Goal: Transaction & Acquisition: Purchase product/service

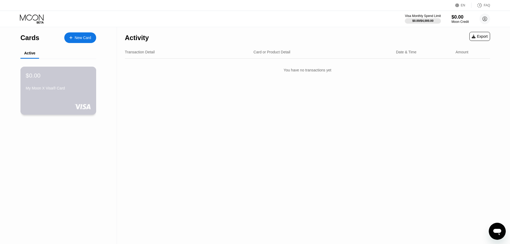
click at [65, 95] on div "$0.00 My Moon X Visa® Card" at bounding box center [58, 91] width 76 height 48
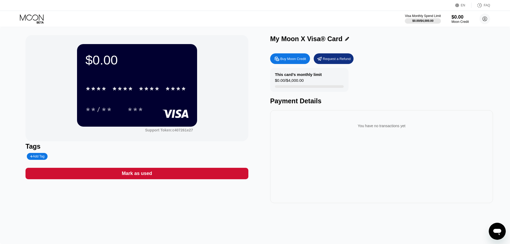
click at [297, 61] on div "Buy Moon Credit" at bounding box center [293, 59] width 26 height 5
type input "0"
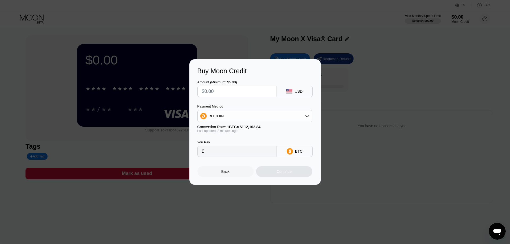
click at [257, 92] on input "text" at bounding box center [237, 91] width 70 height 11
click at [247, 89] on input "text" at bounding box center [237, 91] width 70 height 11
click at [312, 117] on div "BITCOIN" at bounding box center [255, 116] width 115 height 11
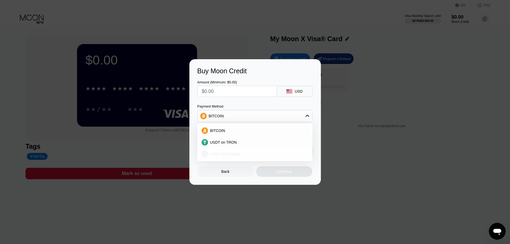
click at [225, 155] on span "USDC on Polygon" at bounding box center [225, 154] width 30 height 4
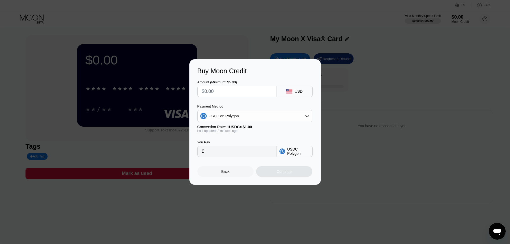
drag, startPoint x: 217, startPoint y: 152, endPoint x: 172, endPoint y: 149, distance: 45.6
click at [202, 149] on input "0" at bounding box center [237, 151] width 70 height 11
click at [224, 93] on input "text" at bounding box center [237, 91] width 70 height 11
click at [224, 89] on input "text" at bounding box center [237, 91] width 70 height 11
type input "$11"
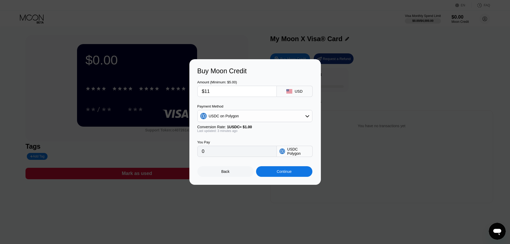
type input "11.00000000"
type input "$11.5"
type input "11.50000000"
type input "$11.5"
click at [297, 174] on div "Continue" at bounding box center [284, 171] width 56 height 11
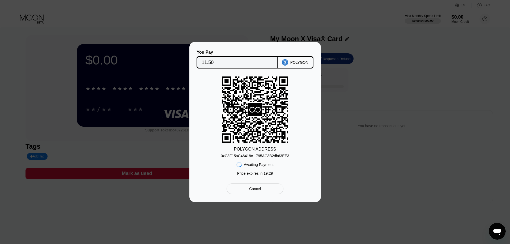
click at [261, 157] on div "0xC3F15aC46418c...795AC3B2db63EE3" at bounding box center [255, 156] width 69 height 4
click at [263, 155] on div "0xC3F15aC46418c...795AC3B2db63EE3" at bounding box center [255, 156] width 69 height 4
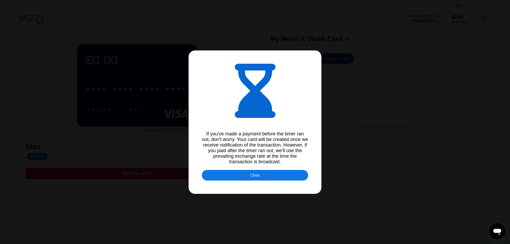
click at [289, 180] on div "Close" at bounding box center [255, 175] width 106 height 11
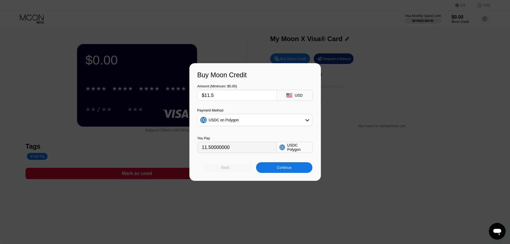
drag, startPoint x: 232, startPoint y: 171, endPoint x: 281, endPoint y: 171, distance: 48.9
click at [281, 171] on div "Back Continue" at bounding box center [255, 167] width 115 height 11
click at [281, 170] on div "Continue" at bounding box center [284, 168] width 15 height 4
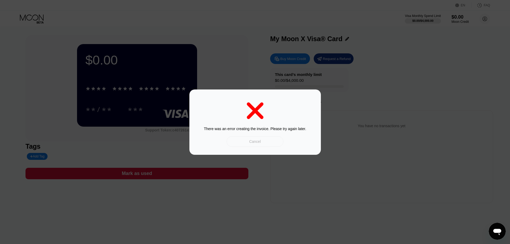
click at [251, 143] on div "Cancel" at bounding box center [255, 141] width 12 height 5
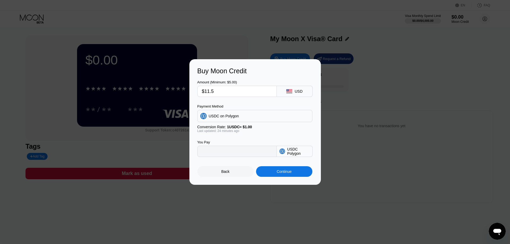
type input "11.50000000"
click at [229, 175] on div "Back" at bounding box center [226, 171] width 56 height 11
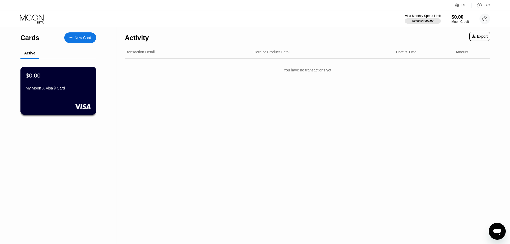
click at [61, 84] on div "$0.00 My Moon X Visa® Card" at bounding box center [58, 82] width 65 height 20
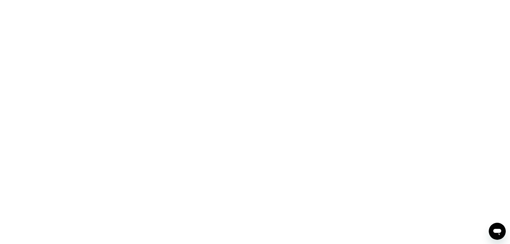
click at [471, 41] on div at bounding box center [255, 122] width 510 height 244
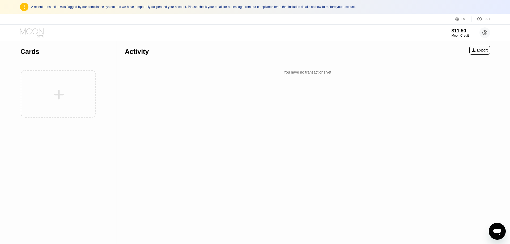
click at [33, 31] on icon at bounding box center [32, 32] width 25 height 9
click at [487, 34] on circle at bounding box center [485, 32] width 11 height 11
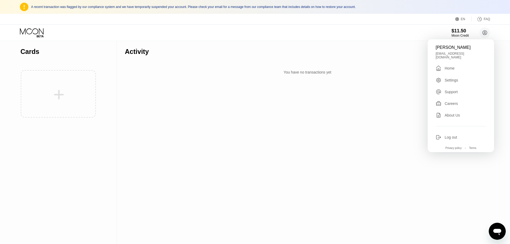
click at [456, 78] on div "Settings" at bounding box center [452, 80] width 14 height 4
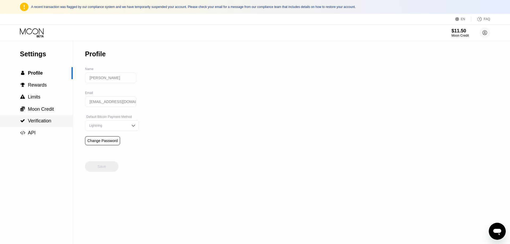
click at [48, 126] on div " Verification" at bounding box center [36, 121] width 73 height 12
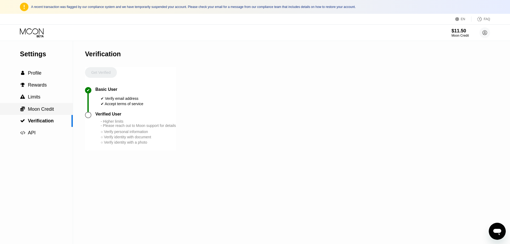
click at [51, 112] on span "Moon Credit" at bounding box center [41, 109] width 26 height 5
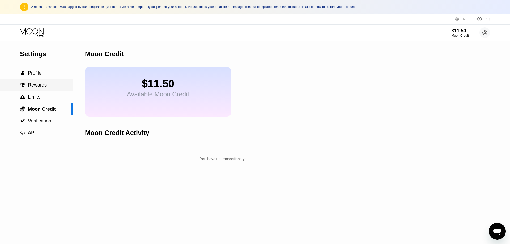
click at [37, 88] on span "Rewards" at bounding box center [37, 84] width 19 height 5
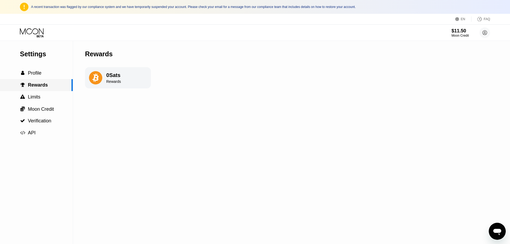
click at [38, 79] on div " Profile" at bounding box center [36, 73] width 73 height 12
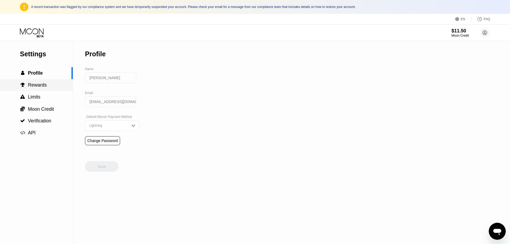
click at [44, 88] on span "Rewards" at bounding box center [37, 84] width 19 height 5
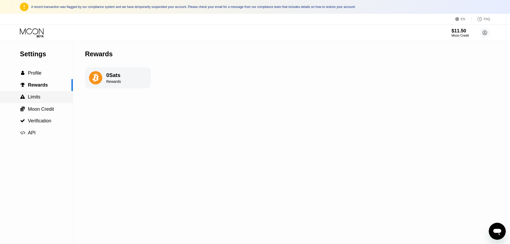
click at [41, 98] on div " Limits" at bounding box center [36, 97] width 73 height 6
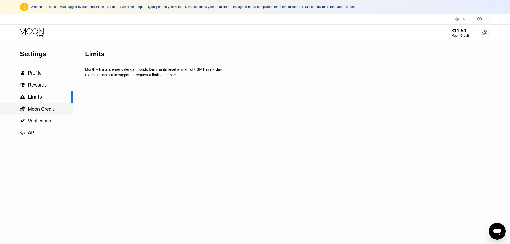
click at [41, 109] on span "Moon Credit" at bounding box center [41, 109] width 26 height 5
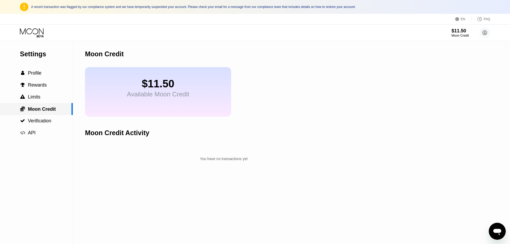
click at [47, 111] on span "Moon Credit" at bounding box center [42, 109] width 28 height 5
click at [49, 123] on span "Verification" at bounding box center [39, 120] width 23 height 5
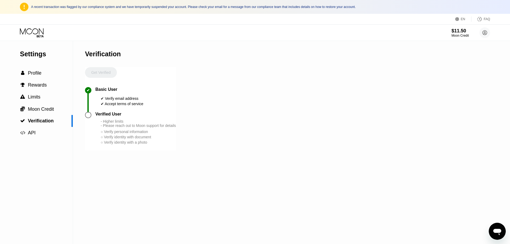
click at [87, 118] on div at bounding box center [88, 115] width 6 height 6
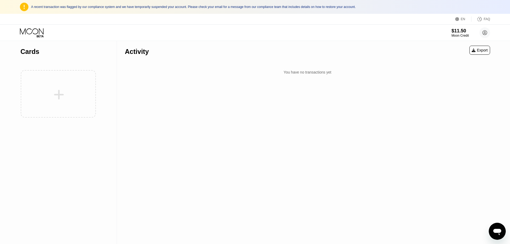
click at [58, 94] on div at bounding box center [58, 94] width 76 height 58
click at [59, 100] on div at bounding box center [58, 94] width 76 height 58
click at [58, 94] on div at bounding box center [58, 94] width 76 height 58
click at [31, 48] on div "Cards" at bounding box center [29, 52] width 19 height 8
click at [141, 51] on div "Activity" at bounding box center [137, 52] width 24 height 8
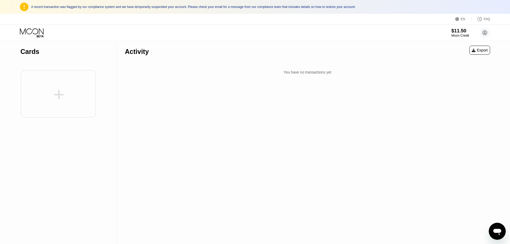
click at [458, 31] on div "$11.50" at bounding box center [461, 31] width 18 height 6
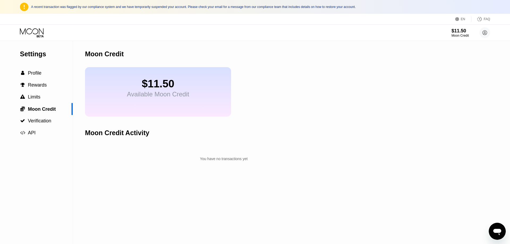
click at [191, 87] on div "$11.50 Available Moon Credit" at bounding box center [158, 91] width 146 height 49
click at [47, 111] on span "Moon Credit" at bounding box center [42, 109] width 28 height 5
click at [149, 94] on div "$11.50 Available Moon Credit" at bounding box center [158, 88] width 62 height 20
click at [41, 122] on span "Verification" at bounding box center [39, 120] width 23 height 5
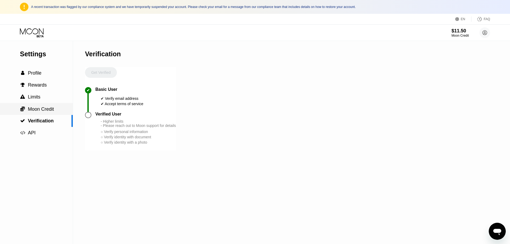
click at [48, 112] on span "Moon Credit" at bounding box center [41, 109] width 26 height 5
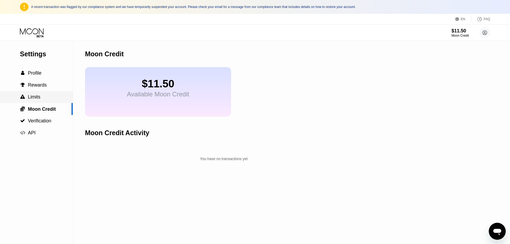
click at [37, 99] on span "Limits" at bounding box center [34, 96] width 12 height 5
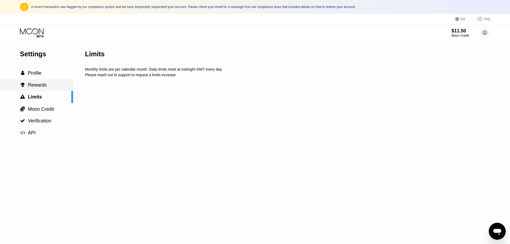
click at [41, 87] on span "Rewards" at bounding box center [37, 84] width 19 height 5
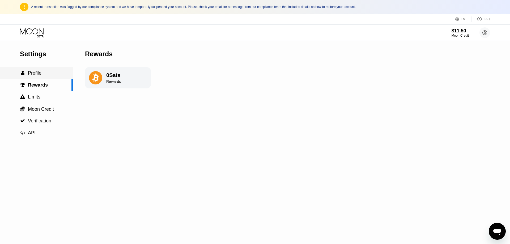
click at [42, 76] on div " Profile" at bounding box center [36, 73] width 73 height 6
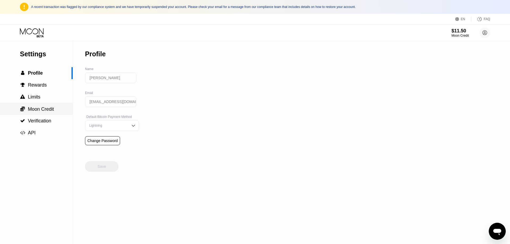
click at [51, 107] on div " Moon Credit" at bounding box center [36, 109] width 73 height 12
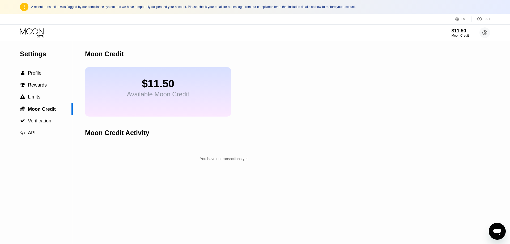
click at [175, 95] on div "Available Moon Credit" at bounding box center [158, 94] width 62 height 7
click at [140, 137] on div "Moon Credit Activity" at bounding box center [117, 133] width 64 height 8
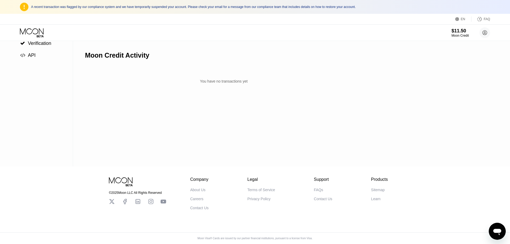
click at [242, 81] on div "You have no transactions yet" at bounding box center [224, 82] width 278 height 10
click at [242, 85] on div "You have no transactions yet" at bounding box center [224, 82] width 278 height 10
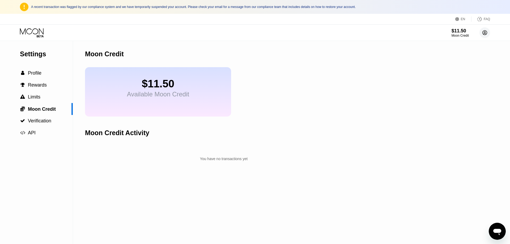
click at [486, 33] on circle at bounding box center [485, 32] width 11 height 11
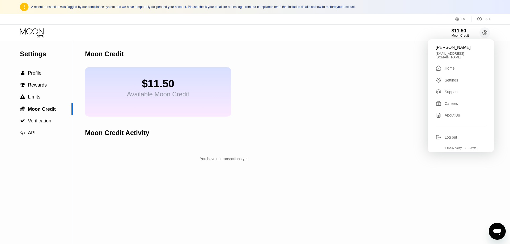
click at [443, 69] on div "" at bounding box center [440, 68] width 9 height 6
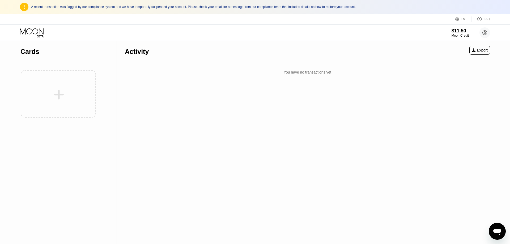
click at [62, 89] on div at bounding box center [58, 94] width 76 height 58
click at [34, 52] on div "Cards" at bounding box center [29, 52] width 19 height 8
click at [35, 32] on icon at bounding box center [32, 32] width 25 height 9
click at [132, 55] on div "Activity" at bounding box center [137, 52] width 24 height 8
click at [59, 89] on div at bounding box center [58, 94] width 76 height 58
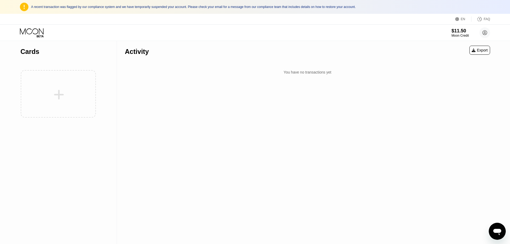
click at [325, 7] on div "A recent transaction was flagged by our compliance system and we have temporari…" at bounding box center [260, 7] width 459 height 4
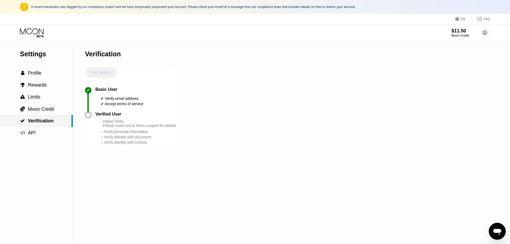
click at [26, 120] on div " Verification" at bounding box center [37, 121] width 34 height 6
click at [493, 227] on icon "Open messaging window" at bounding box center [498, 232] width 10 height 10
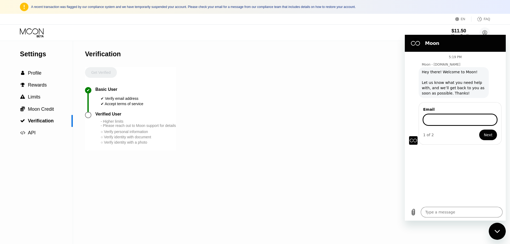
type textarea "x"
click at [455, 123] on input "Email" at bounding box center [460, 119] width 74 height 11
click at [435, 116] on input "Email" at bounding box center [460, 119] width 74 height 11
paste input "[EMAIL_ADDRESS][DOMAIN_NAME]"
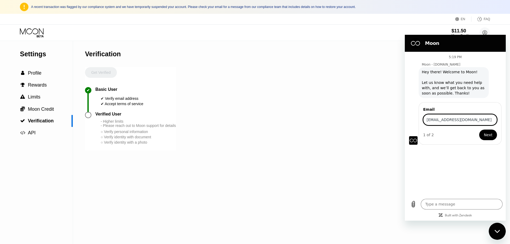
type input "[EMAIL_ADDRESS][DOMAIN_NAME]"
click at [486, 135] on span "Next" at bounding box center [488, 135] width 9 height 6
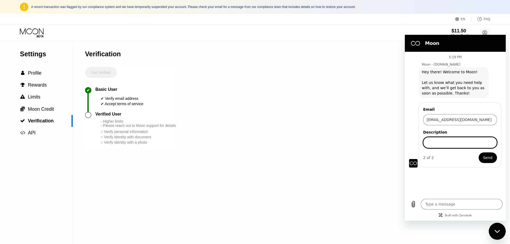
paste input "identity"
type textarea "x"
type input "identity"
click at [484, 156] on button "Send" at bounding box center [488, 158] width 18 height 11
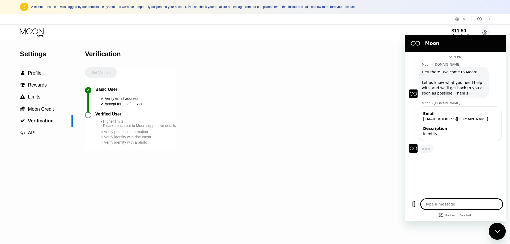
click at [451, 202] on textarea at bounding box center [462, 204] width 82 height 11
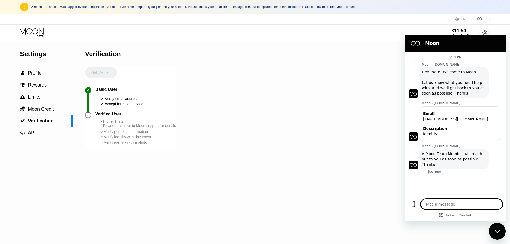
type textarea "x"
click at [451, 203] on textarea at bounding box center [462, 204] width 82 height 11
paste textarea "Hello, good morning; I opened an account on your site a few days ago. I also ch…"
type textarea "Hello, good morning; I opened an account on your site a few days ago. I also ch…"
type textarea "x"
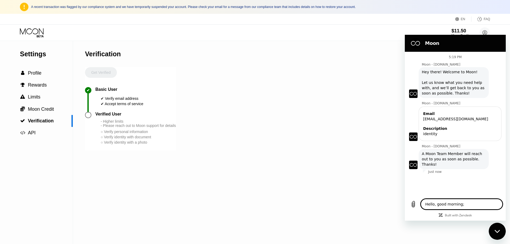
scroll to position [36, 0]
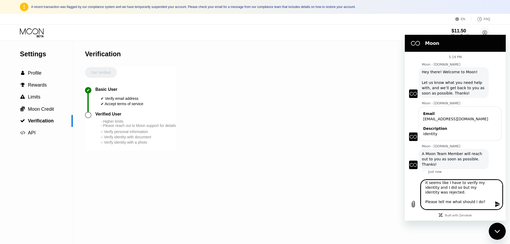
type textarea "Hello, good morning; I opened an account on your site a few days ago. I also ch…"
click at [498, 205] on icon "Send message" at bounding box center [497, 204] width 5 height 6
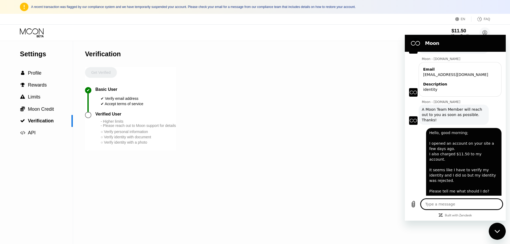
scroll to position [45, 0]
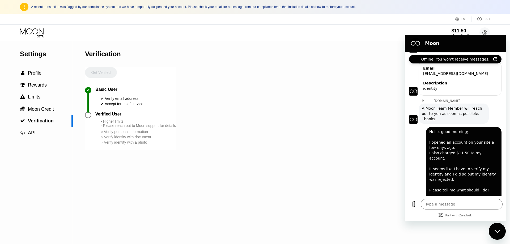
click at [494, 58] on icon "Refresh connection" at bounding box center [495, 59] width 3 height 4
click at [337, 7] on div "A recent transaction was flagged by our compliance system and we have temporari…" at bounding box center [260, 7] width 459 height 4
click at [381, 54] on div "Settings  Profile  Rewards  Limits  Moon Credit  Verification  API Verifi…" at bounding box center [255, 142] width 510 height 203
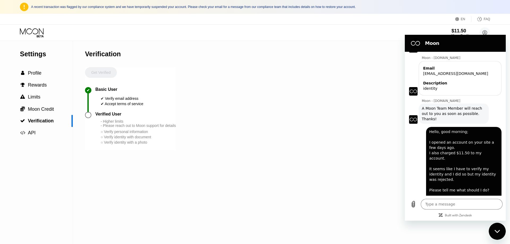
click at [501, 232] on div "Close messaging window" at bounding box center [498, 232] width 16 height 16
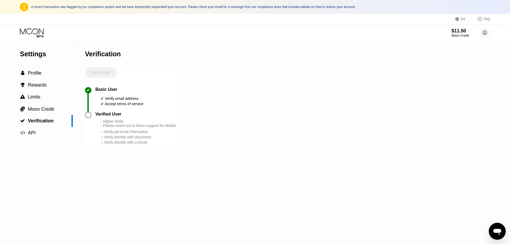
click at [32, 29] on icon at bounding box center [32, 32] width 25 height 9
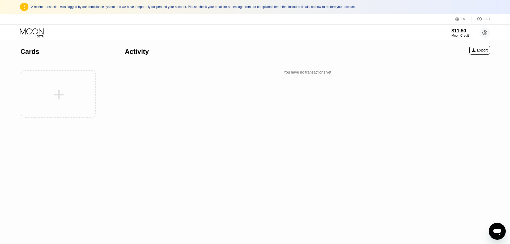
click at [281, 166] on div "Activity Export You have no transactions yet" at bounding box center [307, 142] width 381 height 203
click at [337, 171] on div "Activity Export You have no transactions yet" at bounding box center [307, 142] width 381 height 203
click at [308, 12] on div "A recent transaction was flagged by our compliance system and we have temporari…" at bounding box center [255, 7] width 510 height 14
click at [406, 86] on div "Activity Export You have no transactions yet" at bounding box center [307, 142] width 381 height 203
type textarea "x"
